Goal: Information Seeking & Learning: Learn about a topic

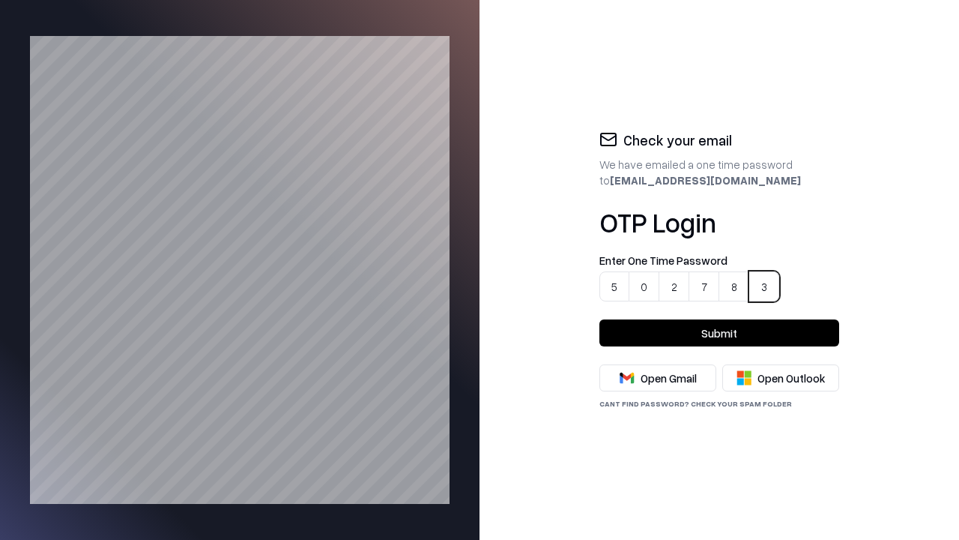
type input "******"
click at [720, 333] on button "Submit" at bounding box center [720, 332] width 240 height 27
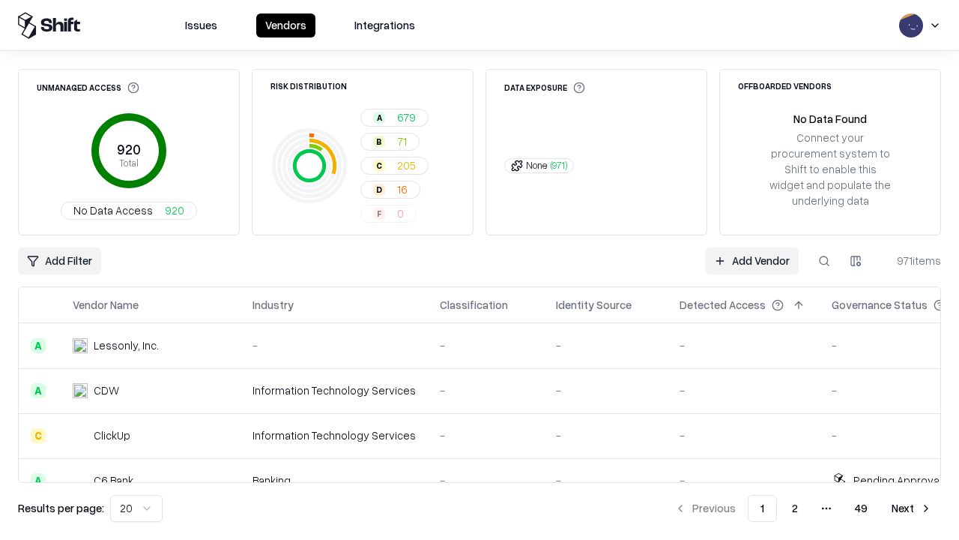
click at [133, 508] on html "Issues Vendors Integrations Unmanaged Access 920 Total No Data Access 920 Risk …" at bounding box center [479, 270] width 959 height 540
click at [912, 508] on button "Next" at bounding box center [912, 508] width 58 height 27
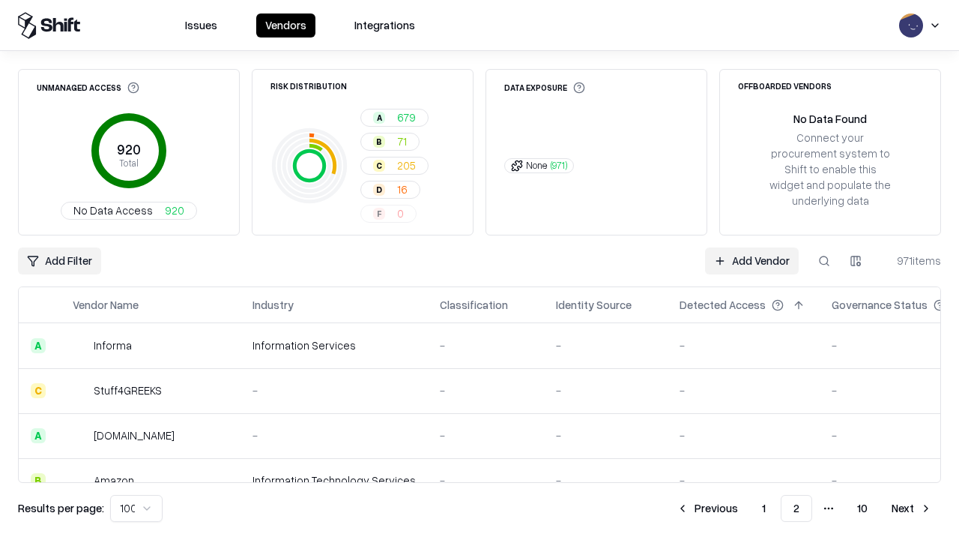
click at [912, 508] on button "Next" at bounding box center [912, 508] width 58 height 27
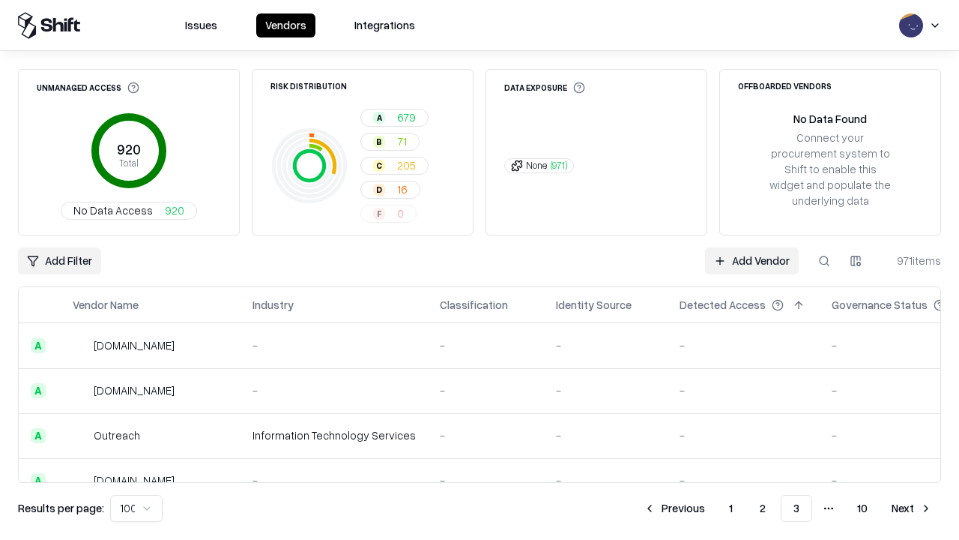
click at [912, 508] on button "Next" at bounding box center [912, 508] width 58 height 27
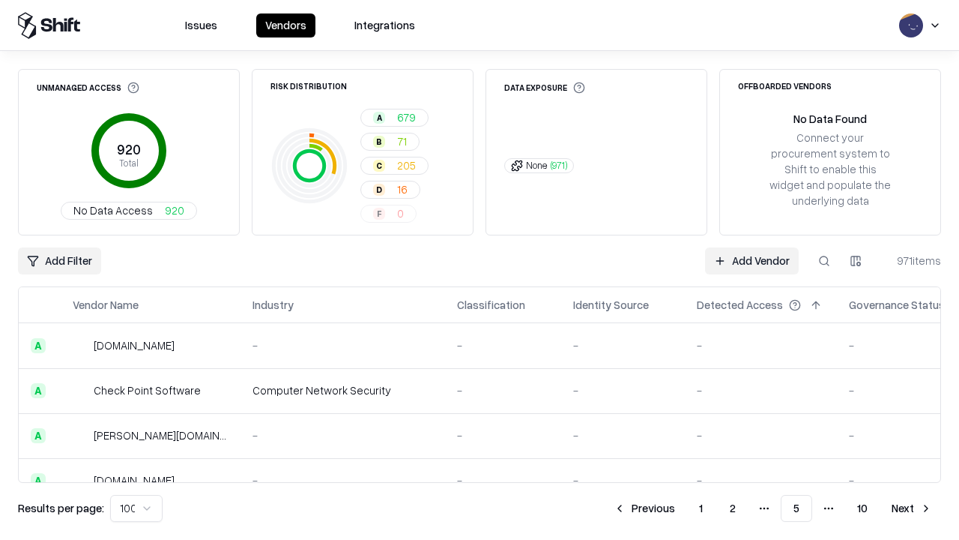
click at [912, 508] on button "Next" at bounding box center [912, 508] width 58 height 27
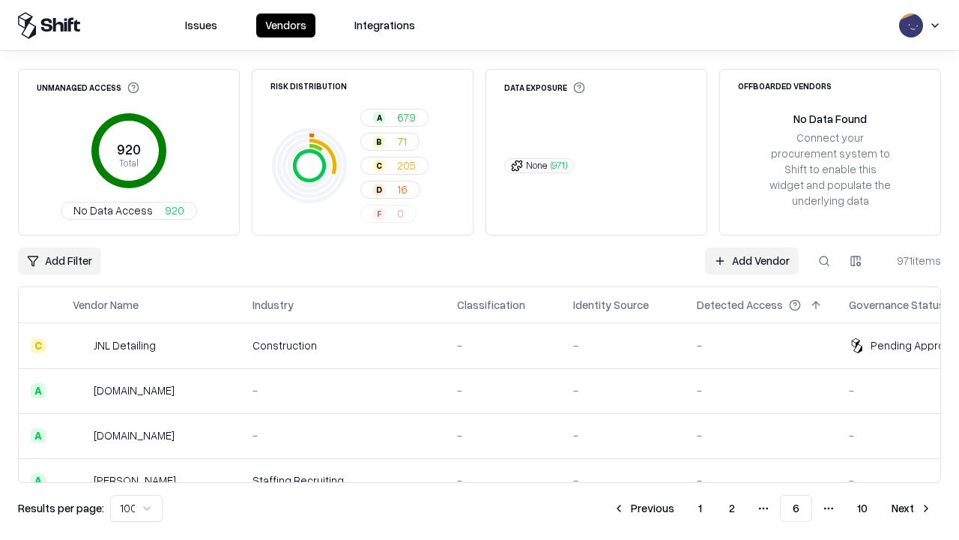
click at [912, 508] on button "Next" at bounding box center [912, 508] width 58 height 27
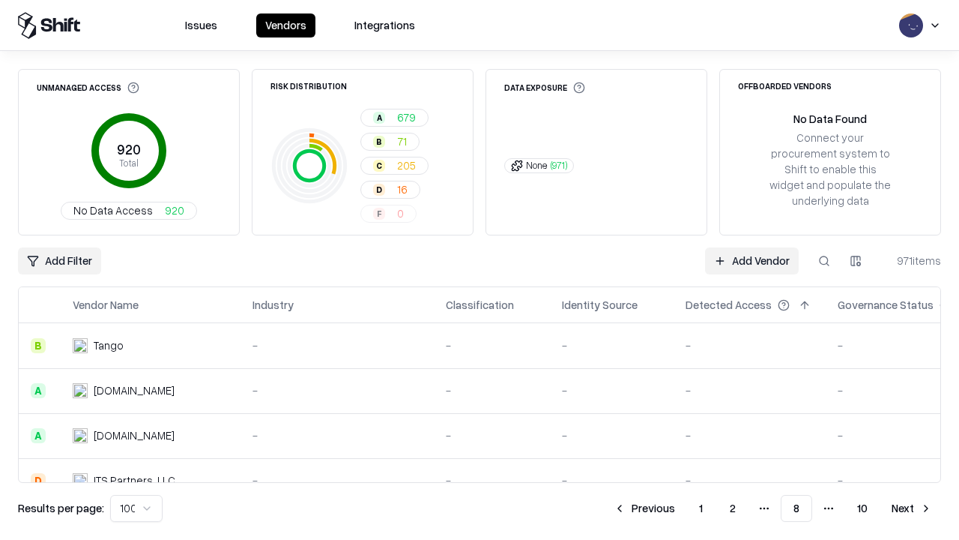
click at [912, 508] on button "Next" at bounding box center [912, 508] width 58 height 27
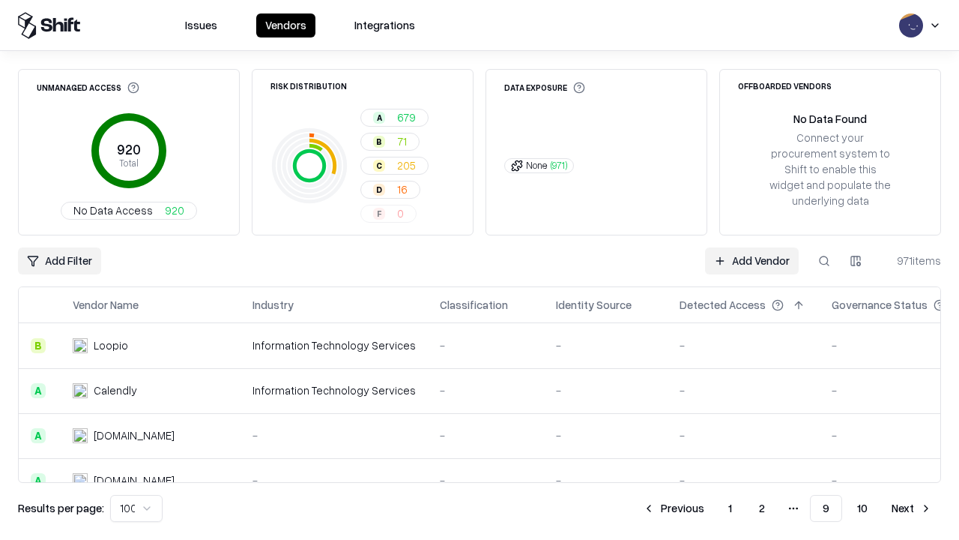
click at [912, 508] on button "Next" at bounding box center [912, 508] width 58 height 27
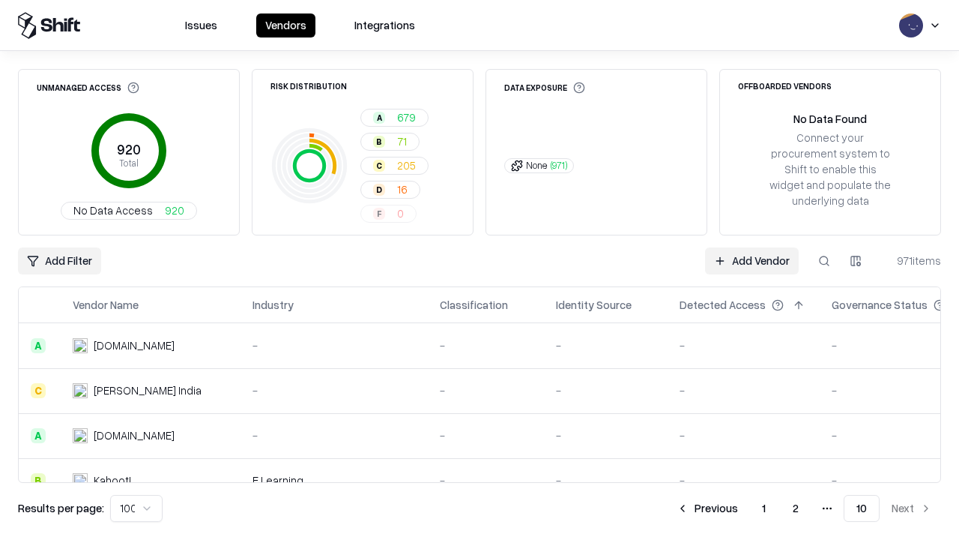
click at [708, 508] on button "Previous" at bounding box center [707, 508] width 79 height 27
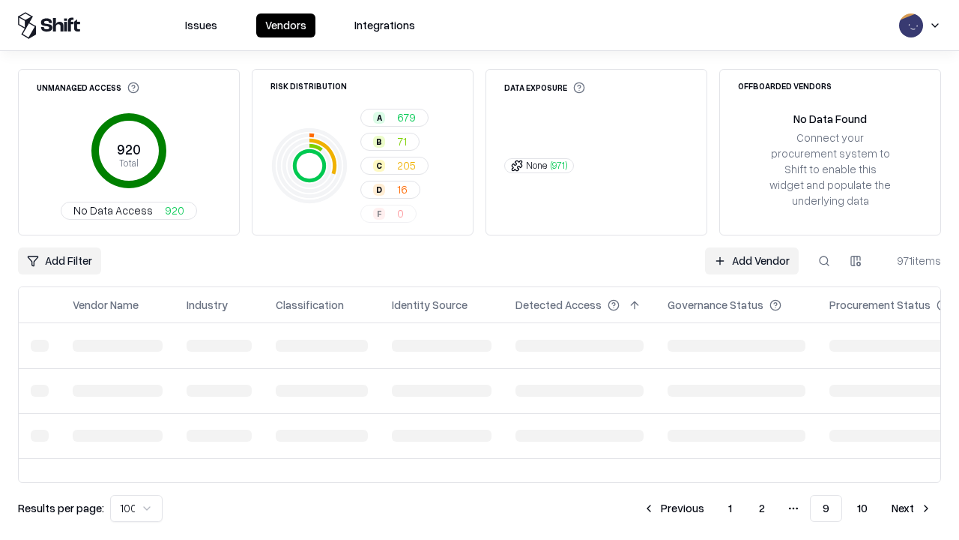
click at [675, 508] on button "Previous" at bounding box center [673, 508] width 79 height 27
click at [645, 508] on button "Previous" at bounding box center [673, 508] width 79 height 27
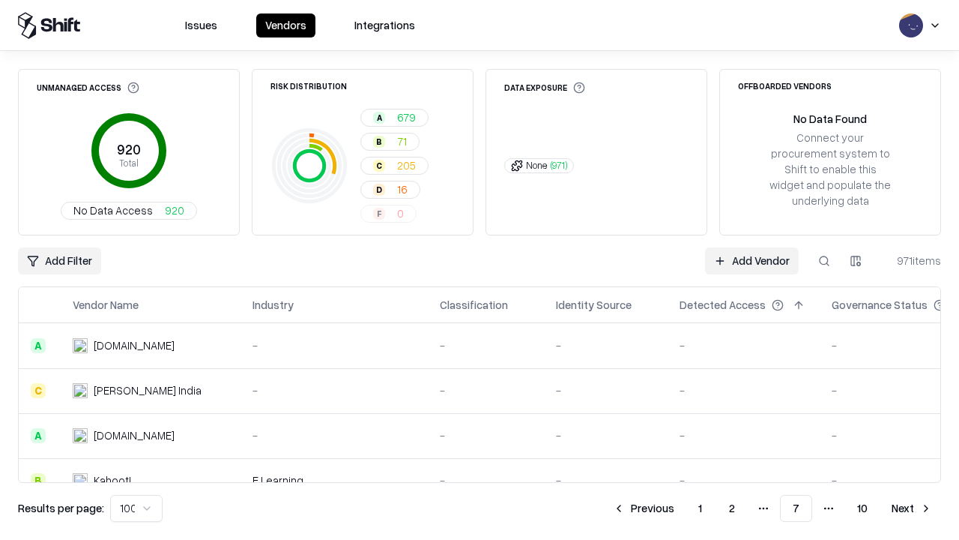
click at [645, 508] on button "Previous" at bounding box center [643, 508] width 79 height 27
